Goal: Transaction & Acquisition: Purchase product/service

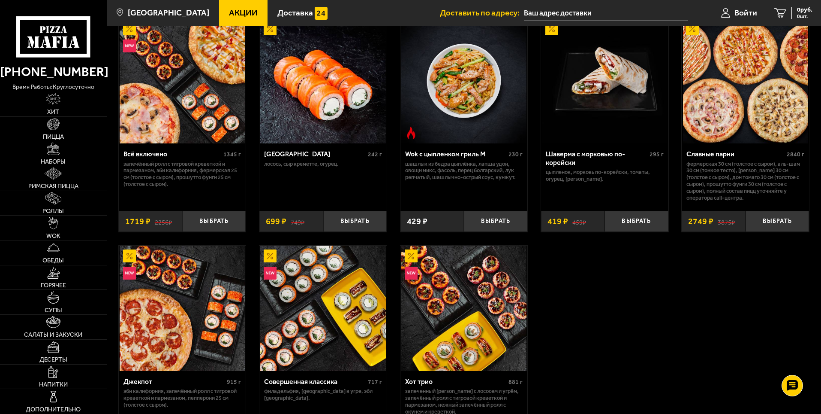
scroll to position [472, 0]
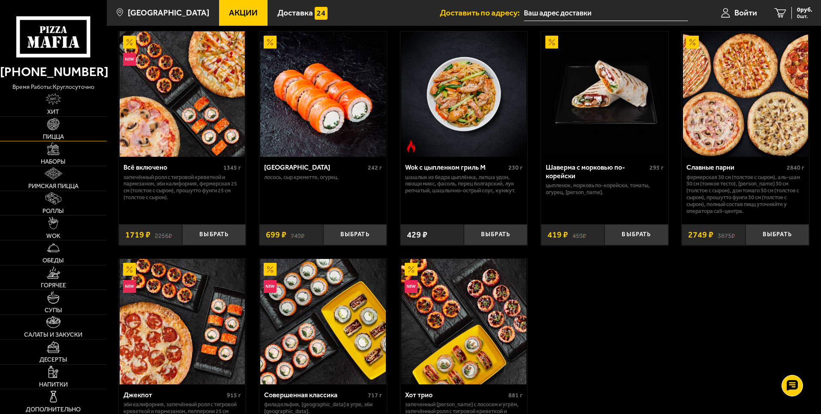
click at [62, 130] on link "Пицца" at bounding box center [53, 129] width 107 height 24
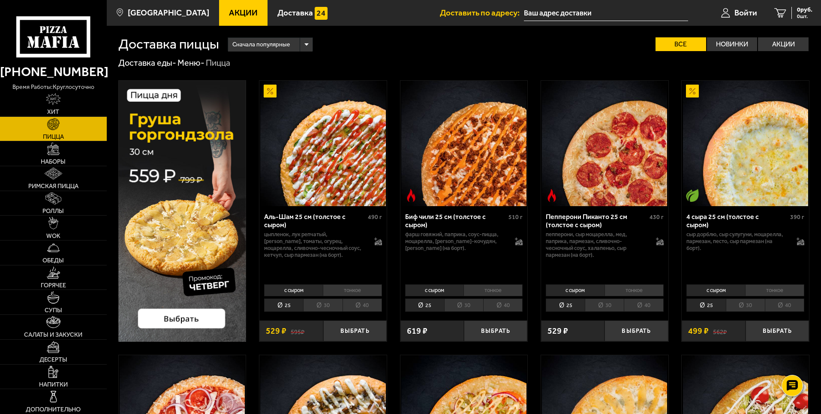
click at [331, 305] on li "30" at bounding box center [322, 304] width 39 height 13
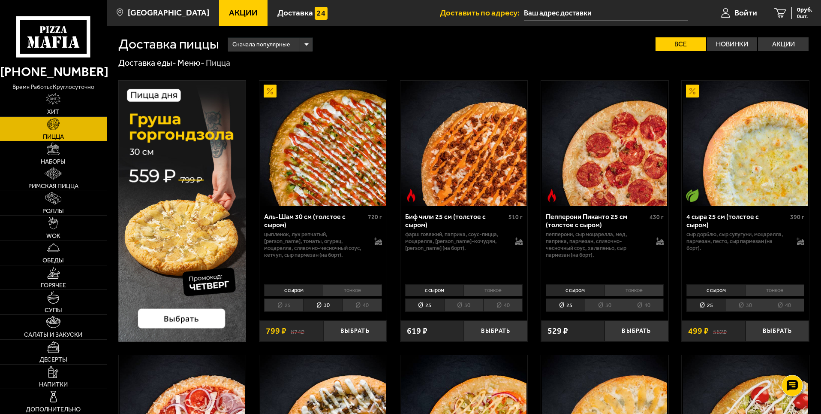
click at [230, 9] on span "Акции" at bounding box center [243, 13] width 29 height 8
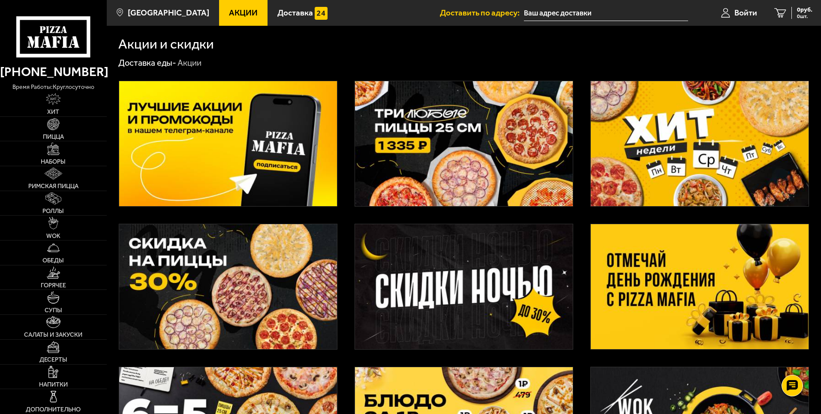
click at [692, 283] on img at bounding box center [700, 286] width 218 height 125
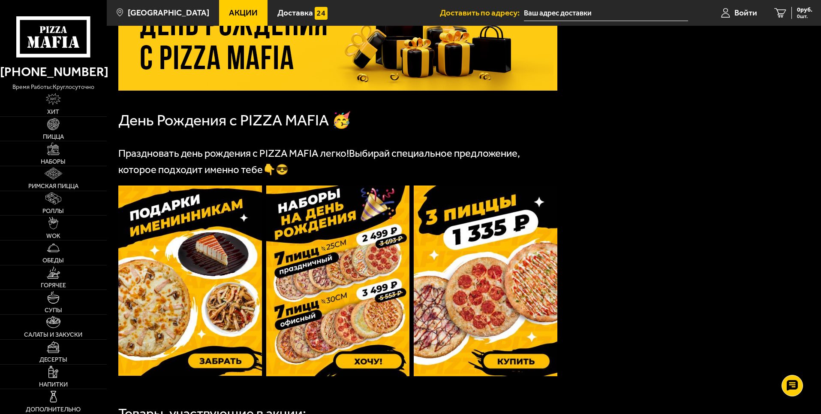
scroll to position [129, 0]
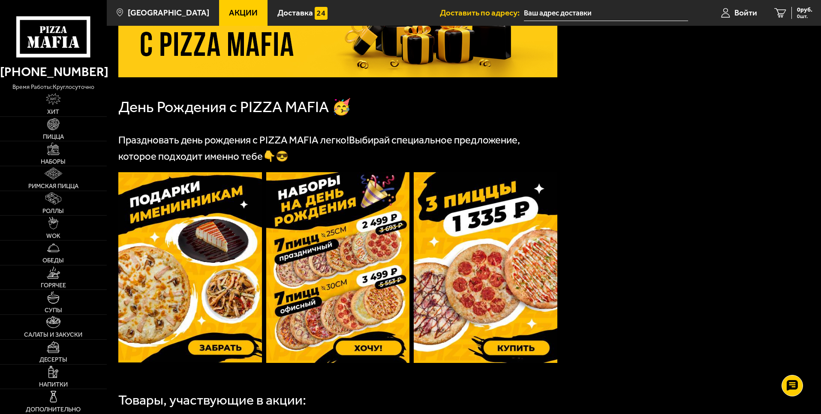
click at [406, 256] on img at bounding box center [338, 267] width 144 height 190
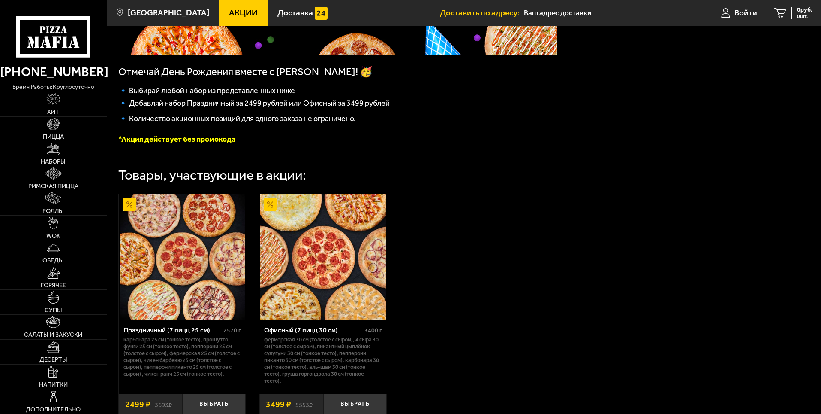
scroll to position [172, 0]
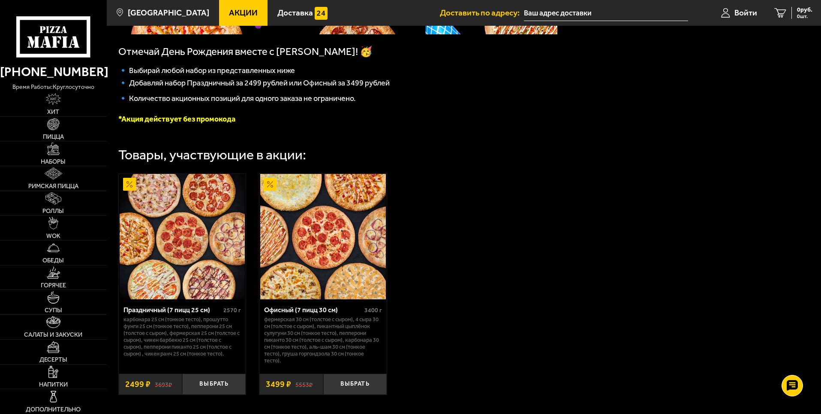
click at [239, 192] on img at bounding box center [182, 236] width 125 height 125
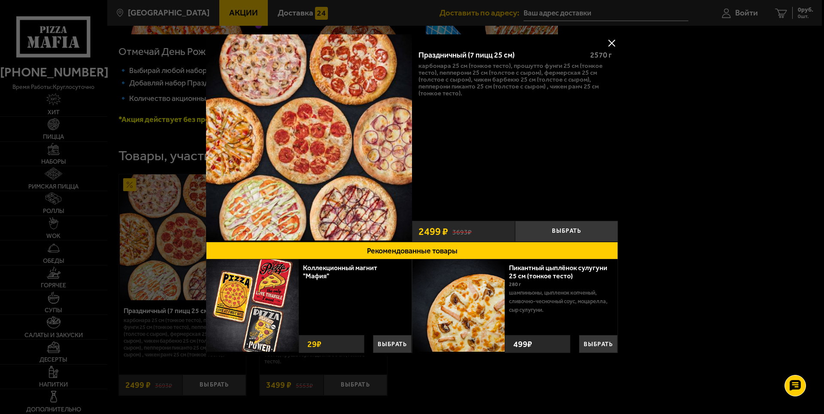
click at [667, 168] on div at bounding box center [412, 207] width 824 height 414
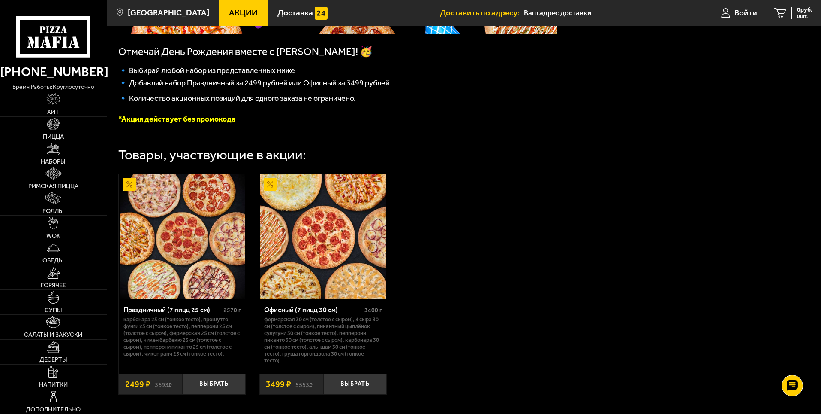
click at [359, 263] on img at bounding box center [322, 236] width 125 height 125
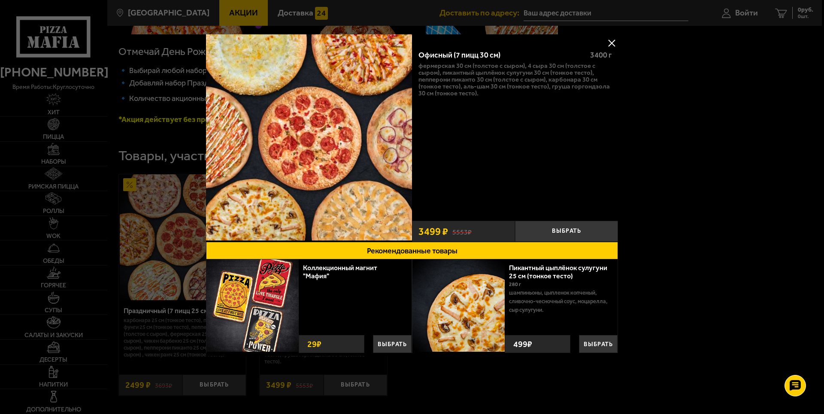
click at [613, 42] on button at bounding box center [611, 42] width 13 height 13
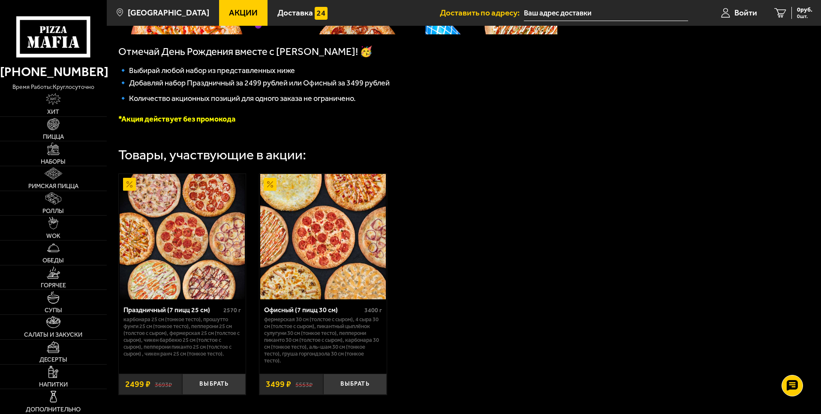
click at [211, 254] on img at bounding box center [182, 236] width 125 height 125
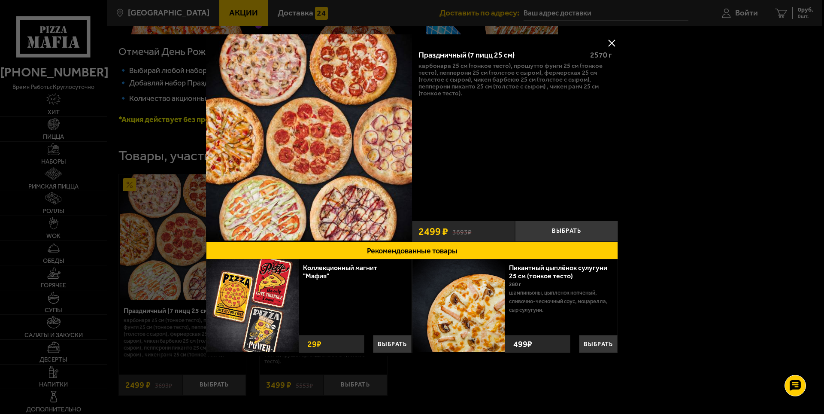
click at [614, 44] on button at bounding box center [611, 42] width 13 height 13
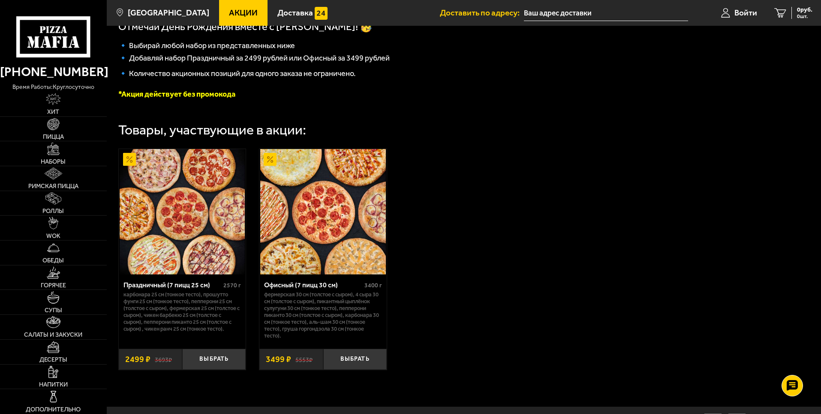
scroll to position [248, 0]
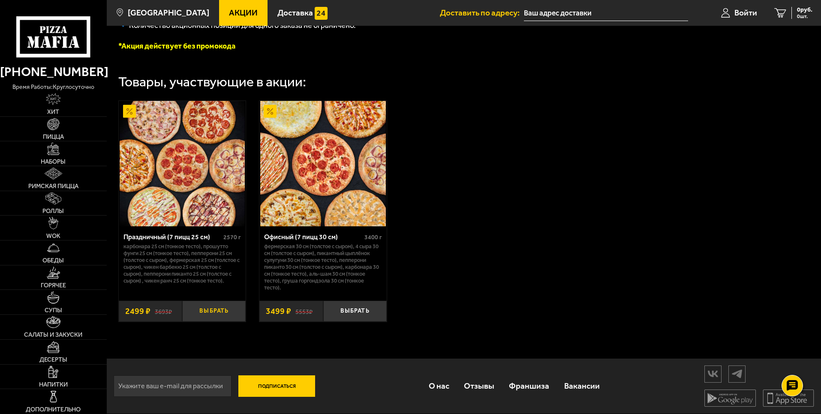
click at [218, 312] on button "Выбрать" at bounding box center [213, 310] width 63 height 21
click at [219, 310] on button "Выбрать" at bounding box center [213, 310] width 63 height 21
click at [217, 308] on button "Выбрать" at bounding box center [213, 310] width 63 height 21
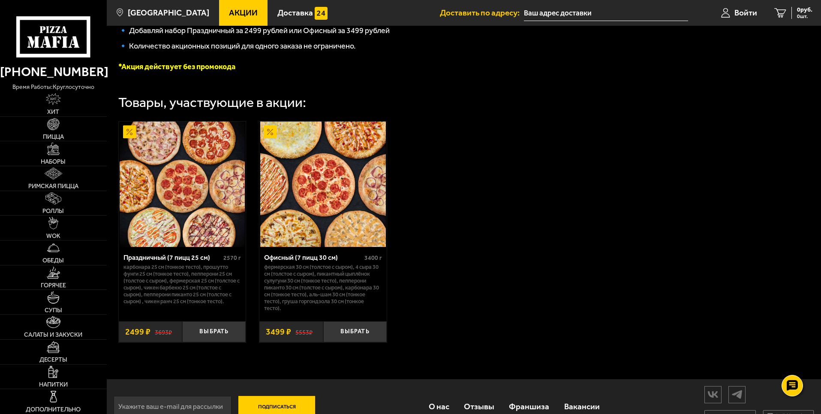
scroll to position [205, 0]
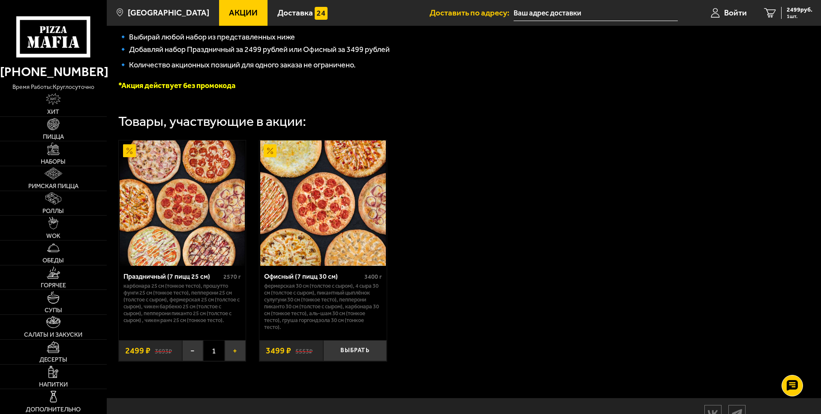
click at [234, 355] on button "+" at bounding box center [235, 350] width 21 height 21
click at [55, 126] on img at bounding box center [53, 124] width 12 height 12
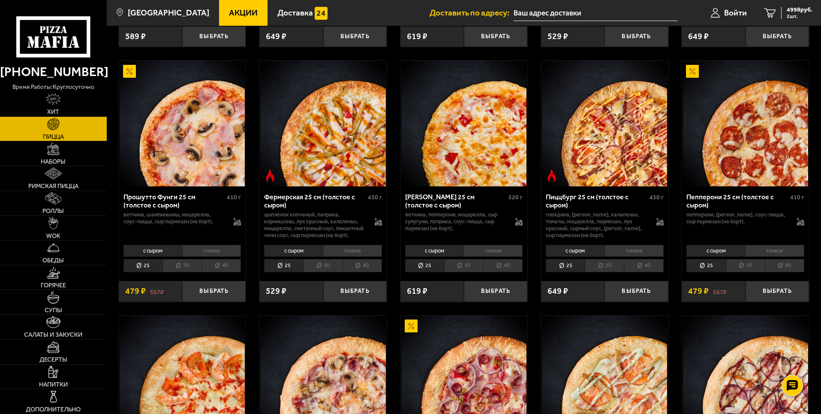
scroll to position [558, 0]
